Goal: Information Seeking & Learning: Learn about a topic

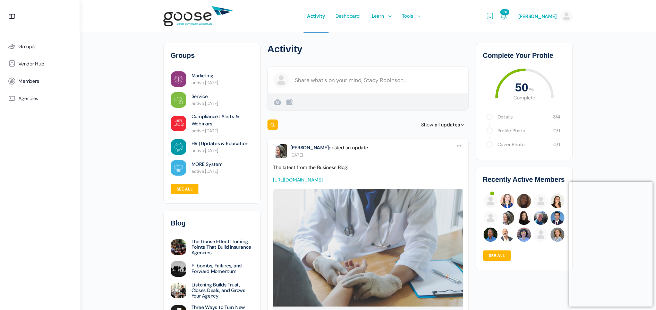
drag, startPoint x: 32, startPoint y: 64, endPoint x: 188, endPoint y: 120, distance: 165.4
click at [32, 64] on span "Vendor Hub" at bounding box center [31, 64] width 26 height 6
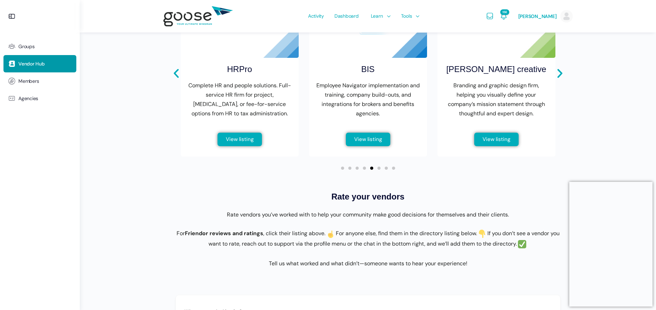
scroll to position [477, 0]
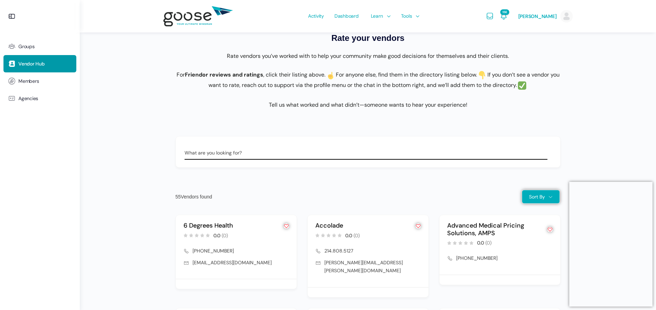
click at [226, 154] on div "What are you looking for?" at bounding box center [368, 153] width 368 height 14
type input "wellness"
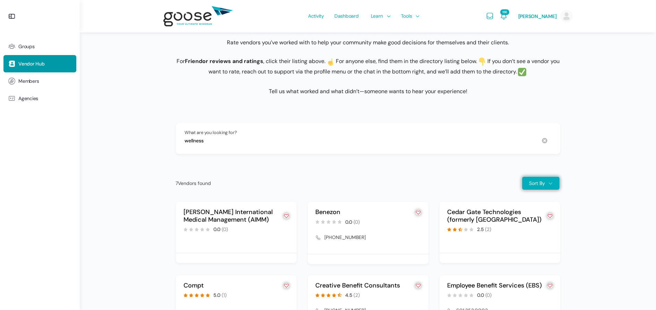
scroll to position [649, 0]
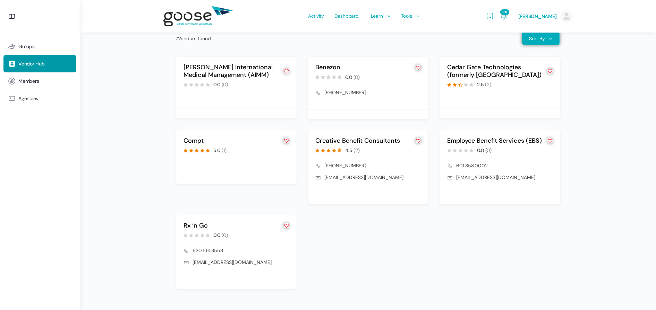
click at [359, 137] on link "Creative Benefit Consultants" at bounding box center [357, 141] width 85 height 8
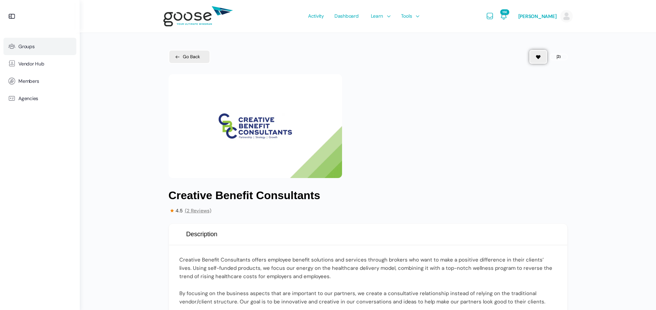
click at [34, 45] on span "Groups" at bounding box center [26, 47] width 16 height 6
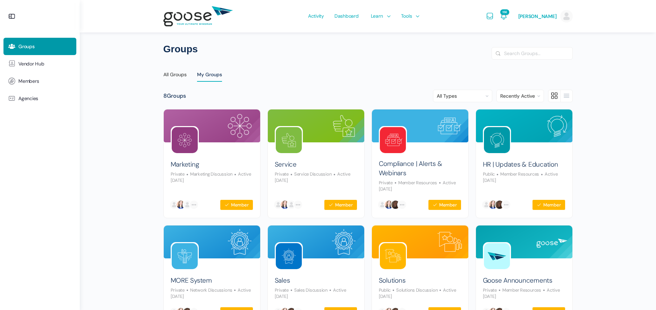
scroll to position [58, 0]
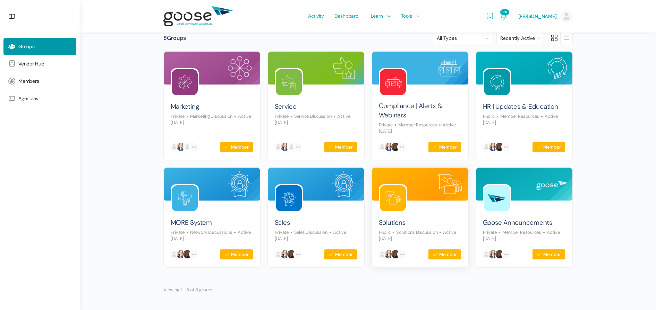
click at [420, 186] on img at bounding box center [420, 184] width 96 height 33
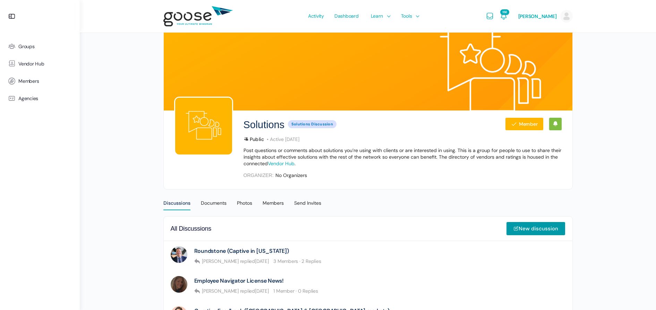
click at [291, 162] on link "Vendor Hub" at bounding box center [281, 163] width 27 height 6
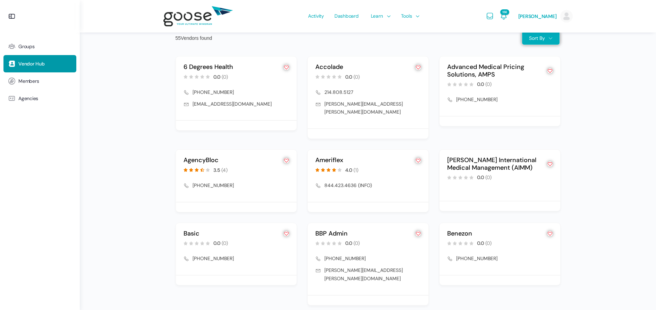
scroll to position [753, 0]
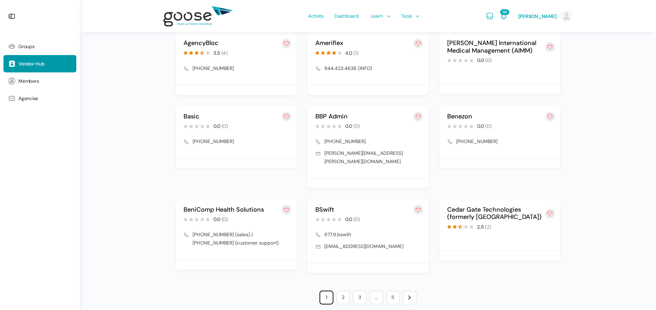
click at [345, 291] on link "2" at bounding box center [343, 298] width 14 height 14
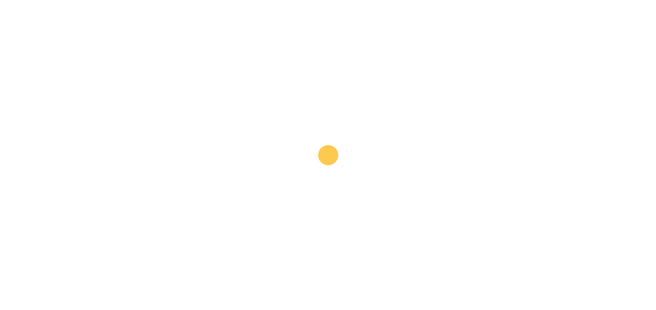
scroll to position [609, 0]
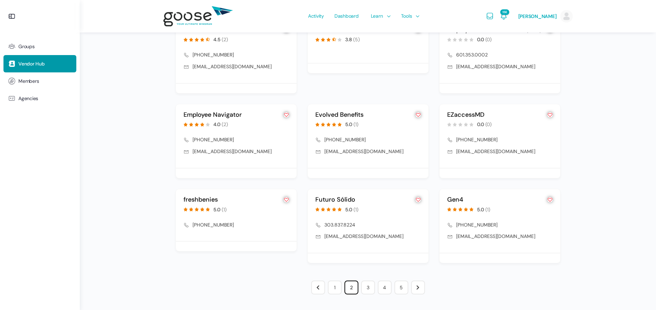
scroll to position [760, 0]
click at [368, 288] on link "3" at bounding box center [368, 288] width 14 height 14
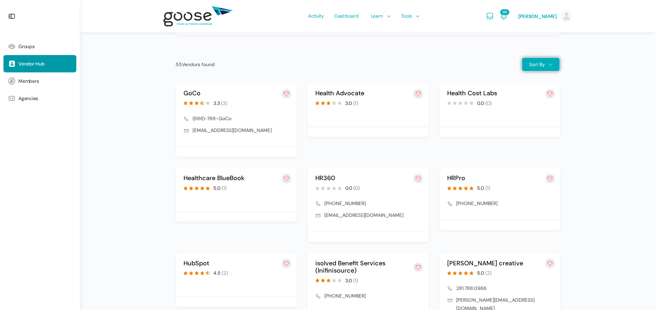
scroll to position [764, 0]
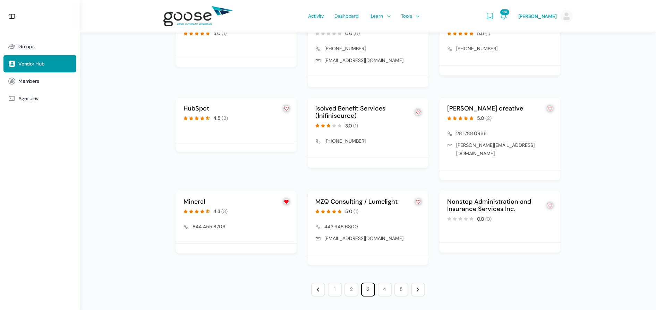
click at [384, 289] on link "4" at bounding box center [385, 290] width 14 height 14
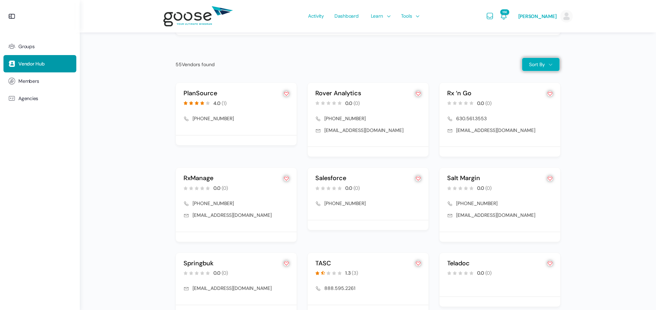
scroll to position [753, 0]
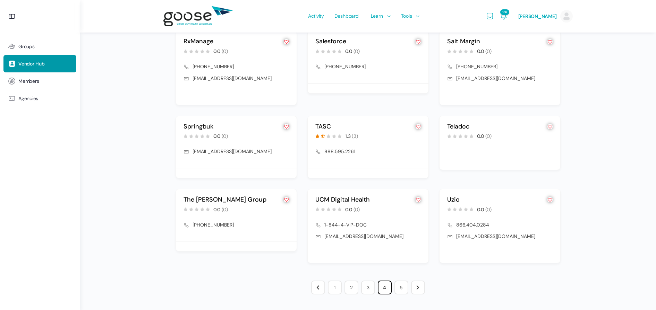
click at [357, 199] on link "UCM Digital Health" at bounding box center [342, 200] width 54 height 8
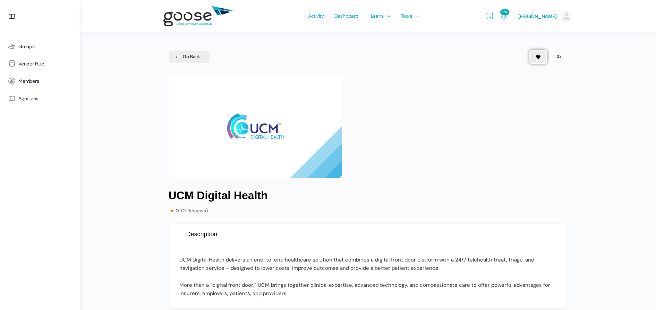
scroll to position [159, 0]
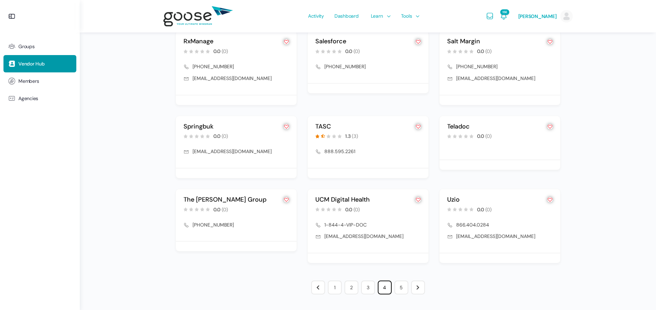
click at [405, 289] on link "5" at bounding box center [401, 288] width 14 height 14
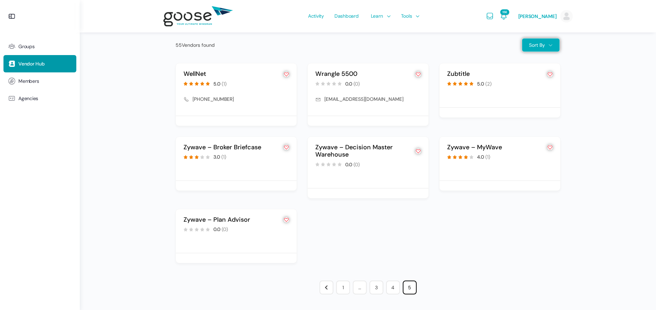
scroll to position [476, 0]
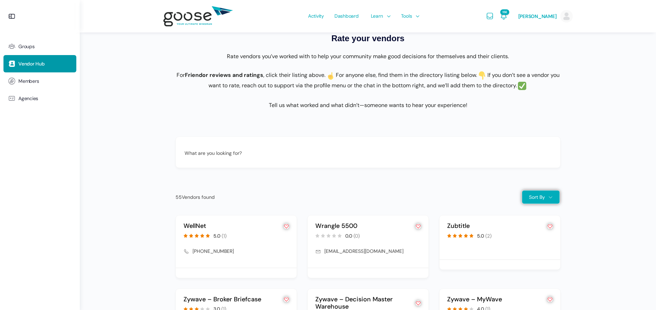
click at [192, 230] on link "WellNet" at bounding box center [194, 226] width 23 height 8
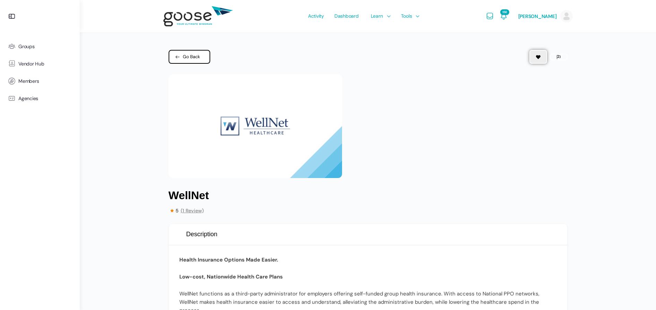
click at [193, 54] on span "Go Back" at bounding box center [191, 56] width 17 height 7
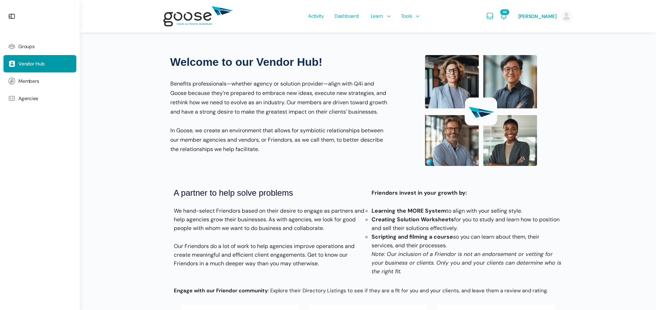
scroll to position [476, 0]
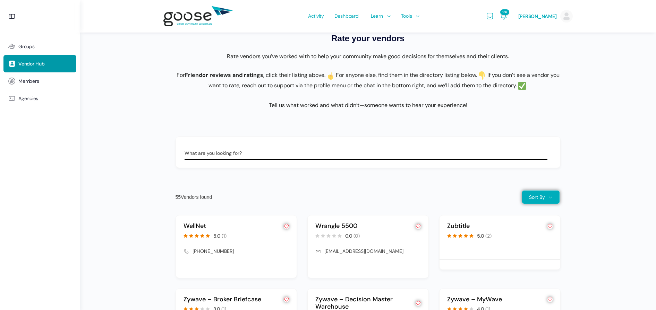
click at [317, 160] on input "What are you looking for?" at bounding box center [365, 153] width 363 height 14
type input "i"
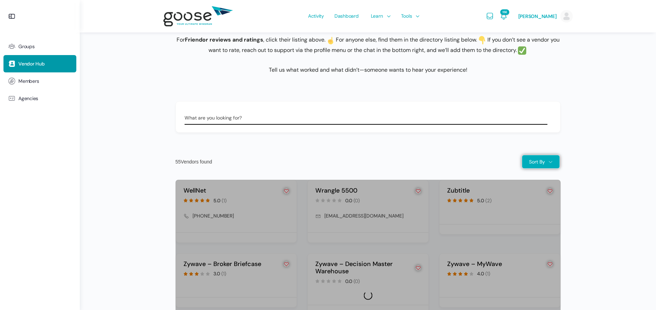
scroll to position [609, 0]
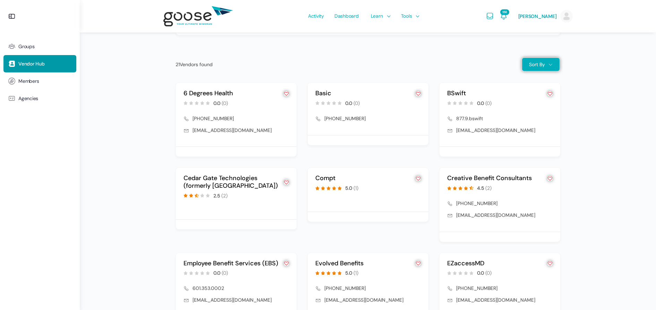
scroll to position [450, 0]
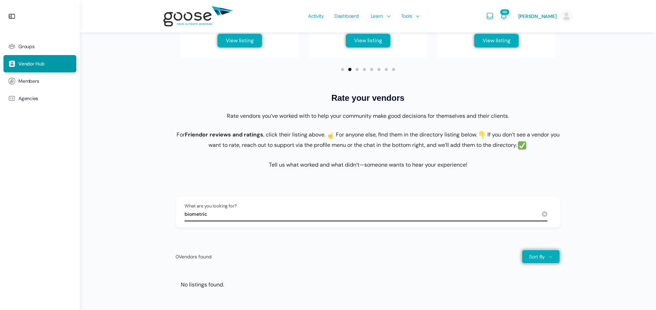
scroll to position [423, 0]
type input "biometric"
